Goal: Find specific page/section: Find specific page/section

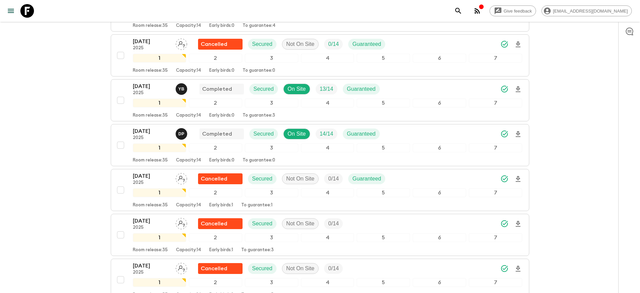
scroll to position [276, 0]
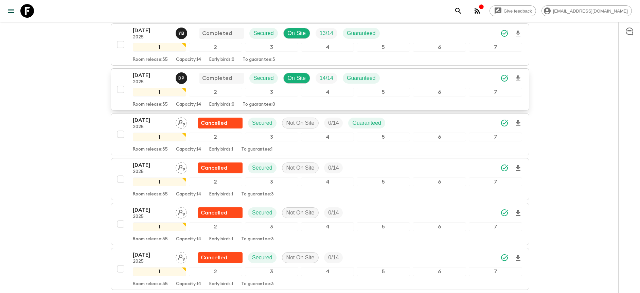
click at [442, 79] on div "[DATE] 2025 D P Completed Secured On Site 14 / 14 Guaranteed" at bounding box center [328, 78] width 390 height 14
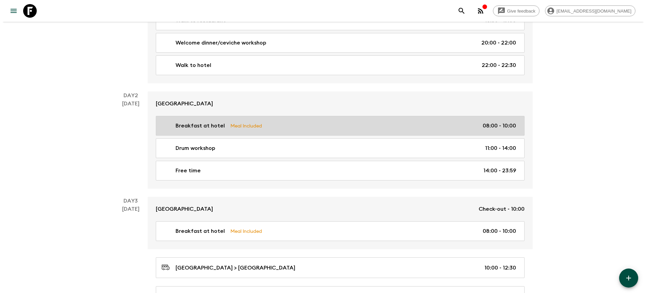
scroll to position [210, 0]
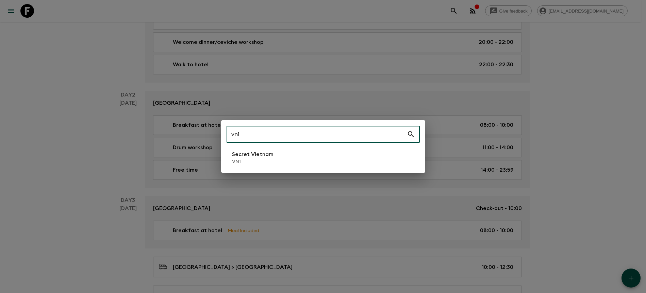
type input "vn1"
click at [338, 158] on li "Secret Vietnam VN1" at bounding box center [322, 157] width 193 height 19
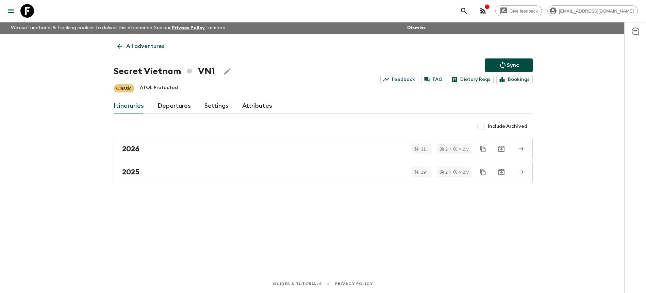
click at [184, 103] on link "Departures" at bounding box center [173, 106] width 33 height 16
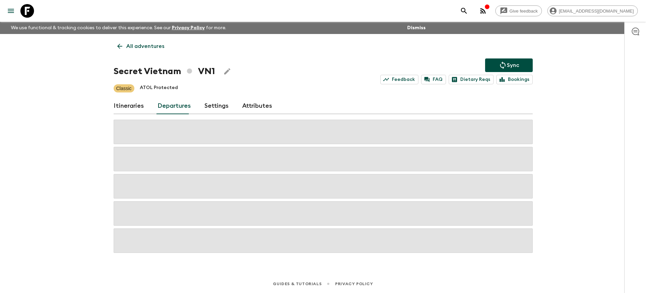
click at [552, 123] on div "Give feedback [PERSON_NAME][EMAIL_ADDRESS][DOMAIN_NAME] We use functional & tra…" at bounding box center [323, 146] width 646 height 293
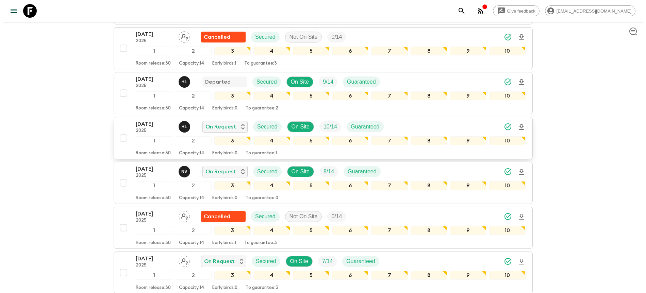
scroll to position [318, 0]
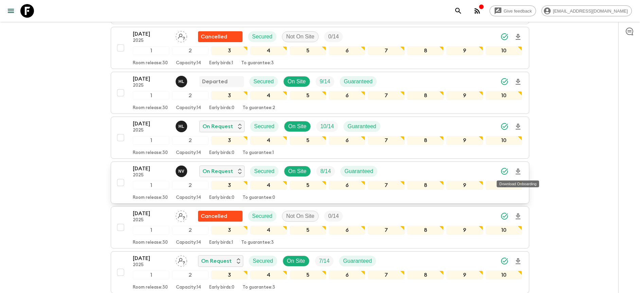
click at [518, 169] on icon "Download Onboarding" at bounding box center [518, 172] width 8 height 8
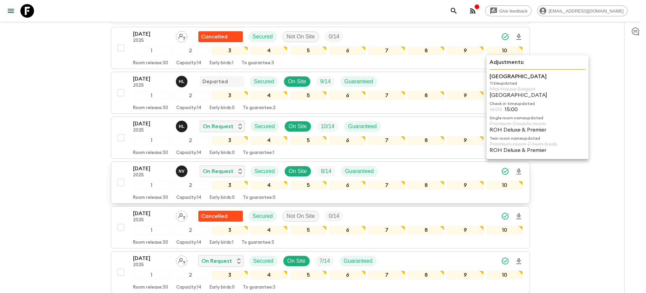
click at [561, 95] on p "[GEOGRAPHIC_DATA]" at bounding box center [537, 95] width 96 height 6
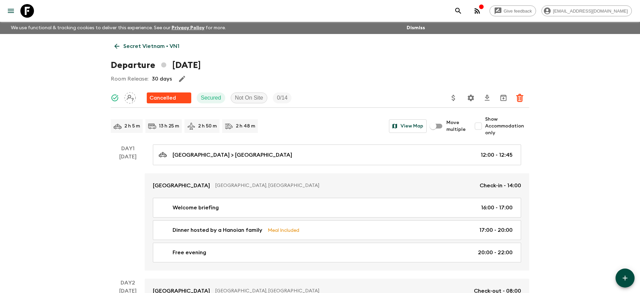
click at [165, 44] on p "Secret Vietnam • VN1" at bounding box center [151, 46] width 56 height 8
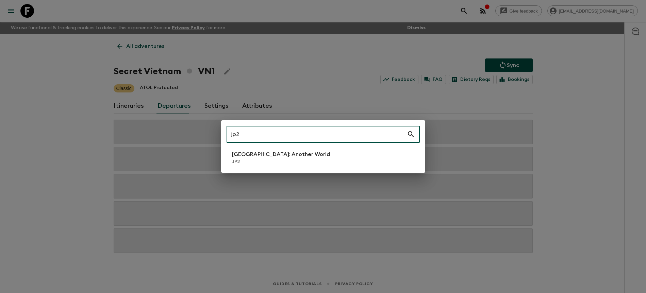
type input "jp2"
click at [313, 157] on li "[GEOGRAPHIC_DATA]: Another World JP2" at bounding box center [322, 157] width 193 height 19
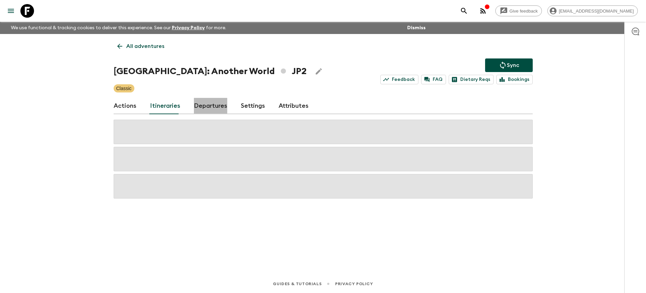
click at [209, 108] on link "Departures" at bounding box center [210, 106] width 33 height 16
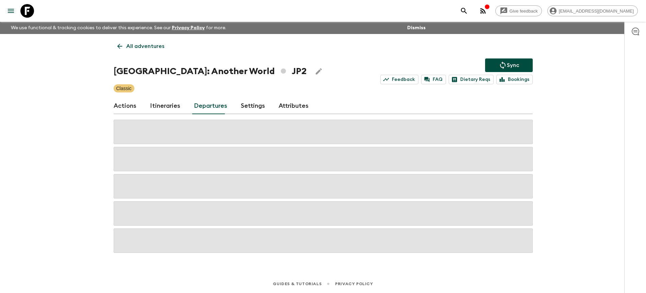
click at [563, 137] on div "Give feedback [PERSON_NAME][EMAIL_ADDRESS][DOMAIN_NAME] We use functional & tra…" at bounding box center [323, 146] width 646 height 293
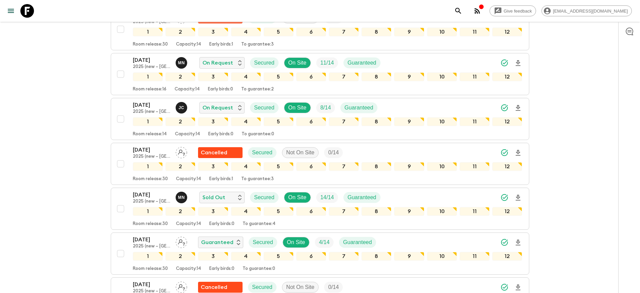
scroll to position [430, 0]
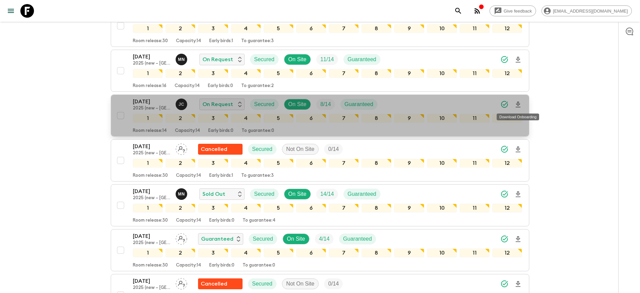
click at [518, 105] on icon "Download Onboarding" at bounding box center [518, 105] width 5 height 6
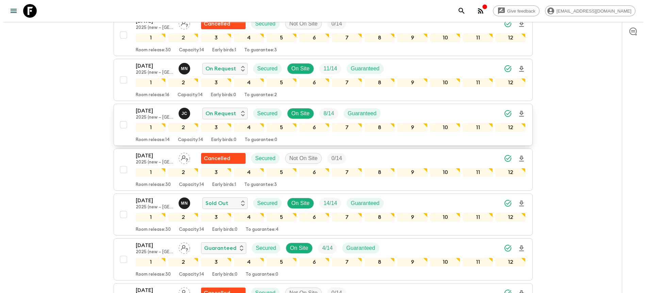
scroll to position [421, 0]
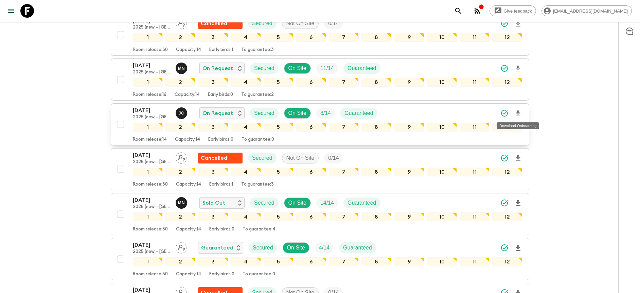
click at [519, 113] on icon "Download Onboarding" at bounding box center [518, 113] width 5 height 6
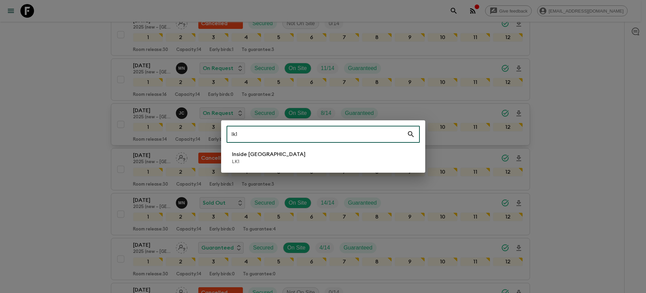
type input "lk1"
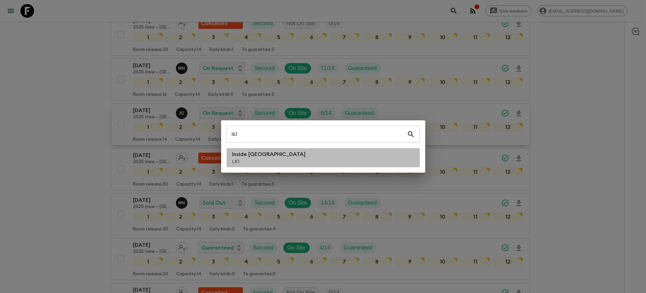
click at [326, 165] on li "Inside [GEOGRAPHIC_DATA] LK1" at bounding box center [322, 157] width 193 height 19
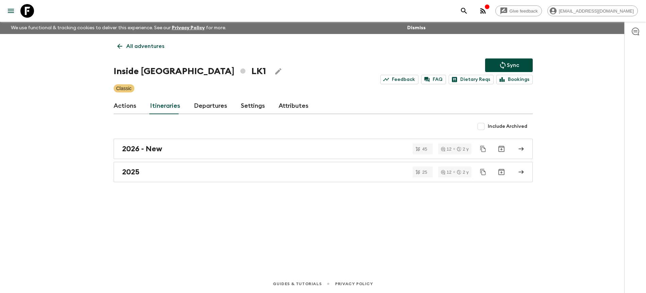
click at [204, 104] on link "Departures" at bounding box center [210, 106] width 33 height 16
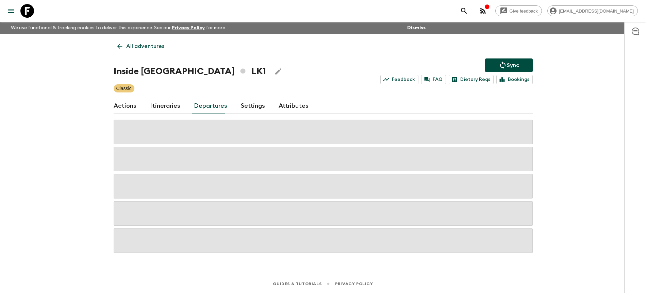
click at [571, 118] on div "Give feedback [PERSON_NAME][EMAIL_ADDRESS][DOMAIN_NAME] We use functional & tra…" at bounding box center [323, 146] width 646 height 293
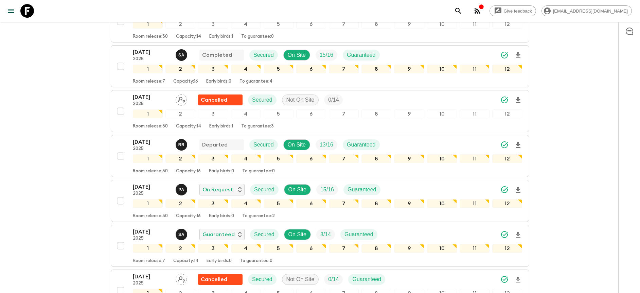
scroll to position [472, 0]
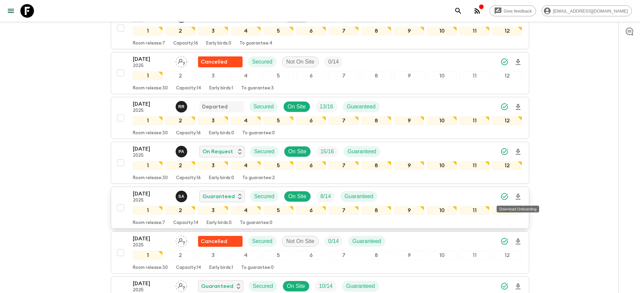
click at [518, 198] on icon "Download Onboarding" at bounding box center [518, 197] width 5 height 6
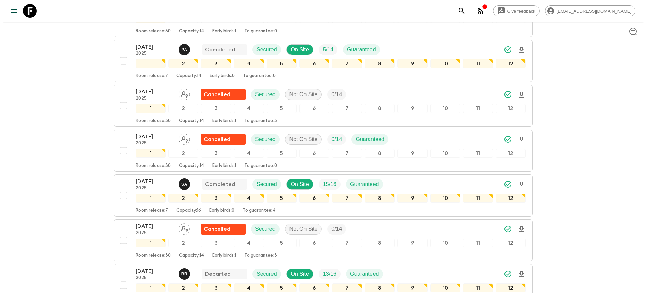
scroll to position [37, 0]
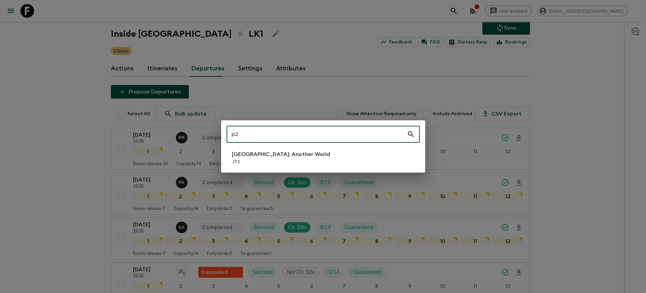
type input "p2"
click at [320, 166] on li "[GEOGRAPHIC_DATA]: Another World JP2" at bounding box center [322, 157] width 193 height 19
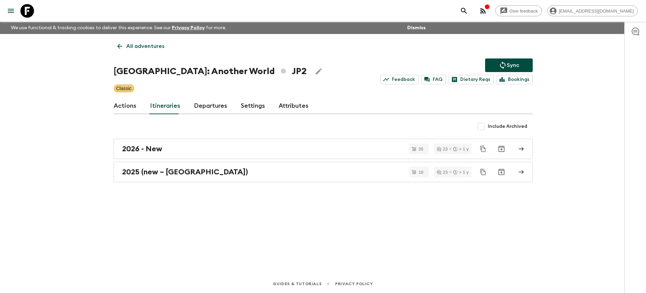
click at [208, 111] on link "Departures" at bounding box center [210, 106] width 33 height 16
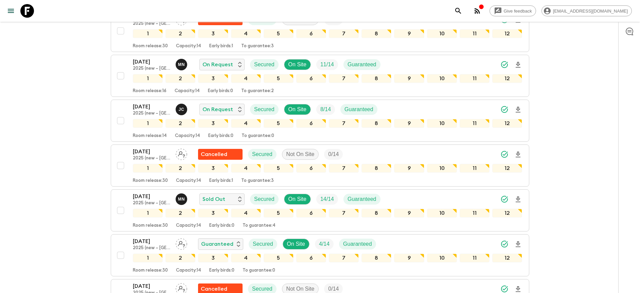
scroll to position [456, 0]
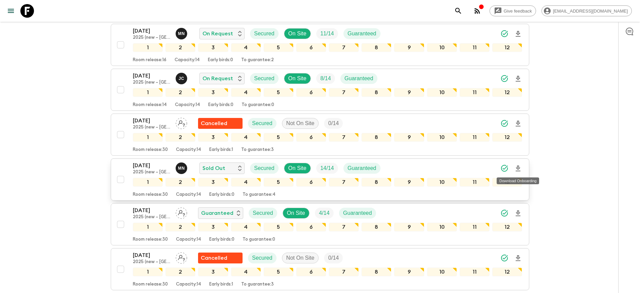
click at [518, 169] on icon "Download Onboarding" at bounding box center [518, 169] width 8 height 8
